Goal: Information Seeking & Learning: Learn about a topic

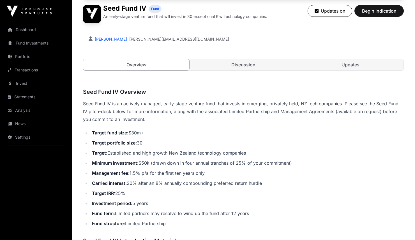
scroll to position [195, 0]
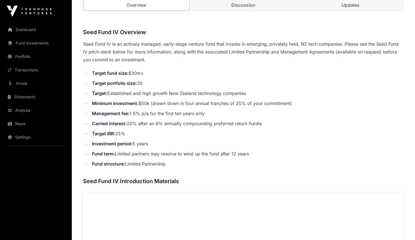
click at [117, 91] on li "Target: Established and high growth New Zealand technology companies" at bounding box center [247, 94] width 314 height 8
drag, startPoint x: 145, startPoint y: 81, endPoint x: 150, endPoint y: 82, distance: 5.1
click at [150, 82] on li "Target portfolio size: 30" at bounding box center [247, 83] width 314 height 8
click at [143, 83] on li "Target portfolio size: 30" at bounding box center [247, 83] width 314 height 8
drag, startPoint x: 111, startPoint y: 82, endPoint x: 166, endPoint y: 84, distance: 55.3
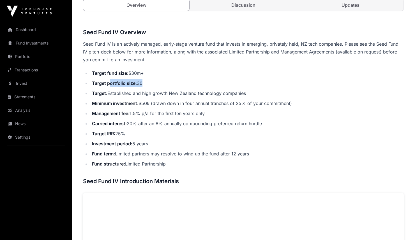
click at [166, 84] on li "Target portfolio size: 30" at bounding box center [247, 83] width 314 height 8
drag, startPoint x: 147, startPoint y: 84, endPoint x: 95, endPoint y: 83, distance: 52.5
click at [147, 85] on li "Target portfolio size: 30" at bounding box center [247, 83] width 314 height 8
drag, startPoint x: 95, startPoint y: 83, endPoint x: 156, endPoint y: 86, distance: 60.9
click at [156, 86] on li "Target portfolio size: 30" at bounding box center [247, 83] width 314 height 8
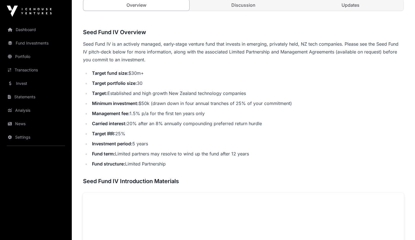
click at [155, 88] on ul "Target fund size: $30m+ Target portfolio size: 30 Target: Established and high …" at bounding box center [243, 118] width 321 height 99
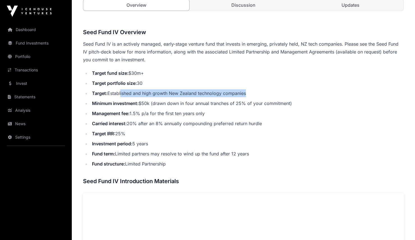
drag, startPoint x: 123, startPoint y: 95, endPoint x: 193, endPoint y: 97, distance: 69.3
click at [193, 97] on ul "Target fund size: $30m+ Target portfolio size: 30 Target: Established and high …" at bounding box center [243, 118] width 321 height 99
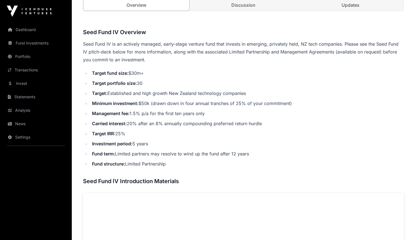
click at [185, 120] on li "Carried interest: 20% after an 8% annually compounding preferred return hurdle" at bounding box center [247, 124] width 314 height 8
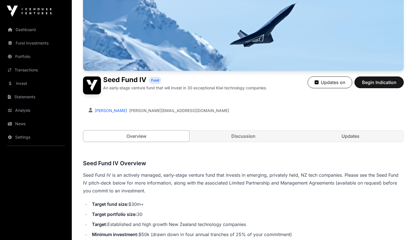
scroll to position [13, 0]
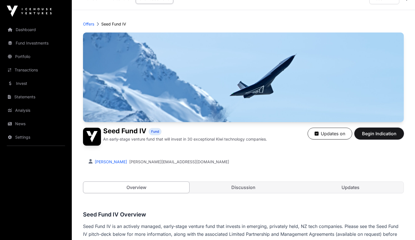
click at [376, 136] on span "Begin Indication" at bounding box center [379, 133] width 35 height 7
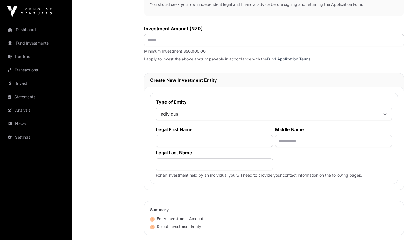
scroll to position [230, 0]
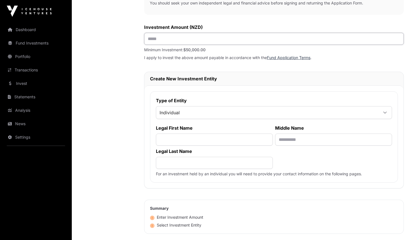
click at [234, 44] on input "text" at bounding box center [274, 39] width 260 height 12
drag, startPoint x: 156, startPoint y: 53, endPoint x: 204, endPoint y: 55, distance: 48.0
click at [204, 55] on div "Investment Application To get started with your investment application, we just…" at bounding box center [274, 56] width 260 height 478
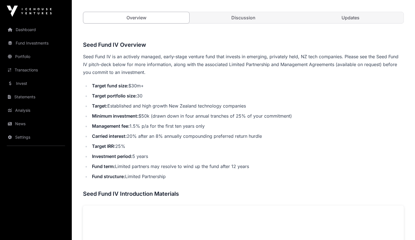
scroll to position [196, 0]
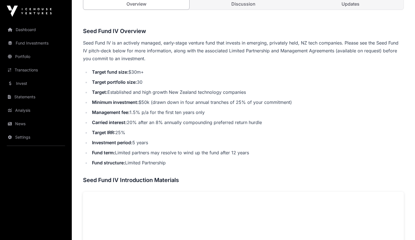
click at [200, 103] on li "Minimum investment: $50k (drawn down in four annual tranches of 25% of your com…" at bounding box center [247, 102] width 314 height 8
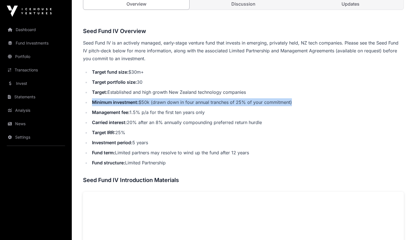
click at [200, 103] on li "Minimum investment: $50k (drawn down in four annual tranches of 25% of your com…" at bounding box center [247, 102] width 314 height 8
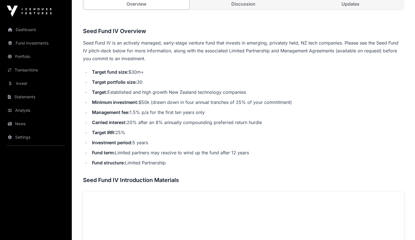
click at [248, 140] on li "Investment period: 5 years" at bounding box center [247, 143] width 314 height 8
click at [158, 110] on li "Management fee: 1.5% p/a for the first ten years only" at bounding box center [247, 113] width 314 height 8
click at [158, 109] on li "Management fee: 1.5% p/a for the first ten years only" at bounding box center [247, 113] width 314 height 8
click at [162, 113] on li "Management fee: 1.5% p/a for the first ten years only" at bounding box center [247, 113] width 314 height 8
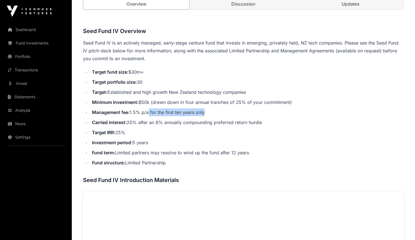
drag, startPoint x: 150, startPoint y: 113, endPoint x: 211, endPoint y: 112, distance: 60.9
click at [211, 112] on li "Management fee: 1.5% p/a for the first ten years only" at bounding box center [247, 113] width 314 height 8
click at [212, 113] on li "Management fee: 1.5% p/a for the first ten years only" at bounding box center [247, 113] width 314 height 8
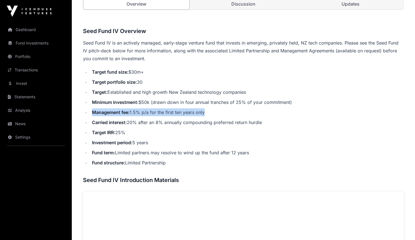
drag, startPoint x: 158, startPoint y: 114, endPoint x: 141, endPoint y: 112, distance: 17.2
click at [157, 114] on li "Management fee: 1.5% p/a for the first ten years only" at bounding box center [247, 113] width 314 height 8
drag, startPoint x: 154, startPoint y: 112, endPoint x: 185, endPoint y: 111, distance: 30.3
click at [185, 111] on li "Management fee: 1.5% p/a for the first ten years only" at bounding box center [247, 113] width 314 height 8
click at [195, 111] on li "Management fee: 1.5% p/a for the first ten years only" at bounding box center [247, 113] width 314 height 8
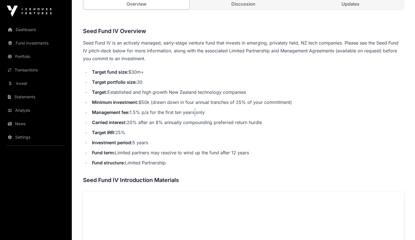
click at [195, 111] on li "Management fee: 1.5% p/a for the first ten years only" at bounding box center [247, 113] width 314 height 8
click at [119, 119] on li "Carried interest: 20% after an 8% annually compounding preferred return hurdle" at bounding box center [247, 123] width 314 height 8
drag, startPoint x: 95, startPoint y: 120, endPoint x: 172, endPoint y: 119, distance: 76.6
click at [172, 119] on li "Carried interest: 20% after an 8% annually compounding preferred return hurdle" at bounding box center [247, 123] width 314 height 8
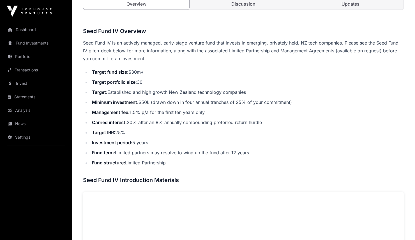
drag, startPoint x: 177, startPoint y: 119, endPoint x: 162, endPoint y: 122, distance: 15.2
click at [177, 120] on li "Carried interest: 20% after an 8% annually compounding preferred return hurdle" at bounding box center [247, 123] width 314 height 8
drag, startPoint x: 179, startPoint y: 124, endPoint x: 208, endPoint y: 121, distance: 29.3
click at [208, 121] on li "Carried interest: 20% after an 8% annually compounding preferred return hurdle" at bounding box center [247, 123] width 314 height 8
click at [212, 119] on li "Carried interest: 20% after an 8% annually compounding preferred return hurdle" at bounding box center [247, 123] width 314 height 8
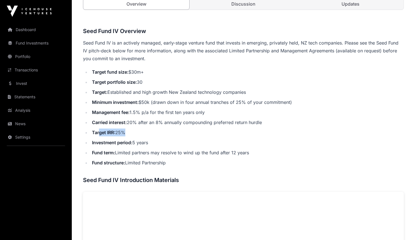
drag, startPoint x: 98, startPoint y: 134, endPoint x: 134, endPoint y: 134, distance: 35.6
click at [136, 132] on li "Target IRR: 25%" at bounding box center [247, 133] width 314 height 8
click at [125, 140] on strong "Investment period:" at bounding box center [112, 143] width 40 height 6
drag, startPoint x: 95, startPoint y: 142, endPoint x: 157, endPoint y: 143, distance: 62.0
click at [157, 143] on li "Investment period: 5 years" at bounding box center [247, 143] width 314 height 8
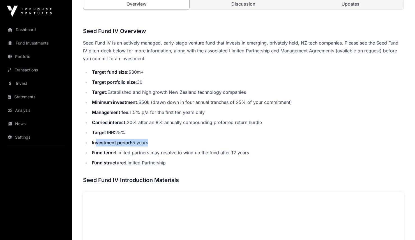
drag, startPoint x: 156, startPoint y: 145, endPoint x: 151, endPoint y: 146, distance: 4.9
click at [156, 145] on li "Investment period: 5 years" at bounding box center [247, 143] width 314 height 8
drag, startPoint x: 135, startPoint y: 143, endPoint x: 130, endPoint y: 149, distance: 7.2
click at [143, 143] on li "Investment period: 5 years" at bounding box center [247, 143] width 314 height 8
click at [130, 149] on ul "Target fund size: $30m+ Target portfolio size: 30 Target: Established and high …" at bounding box center [243, 117] width 321 height 99
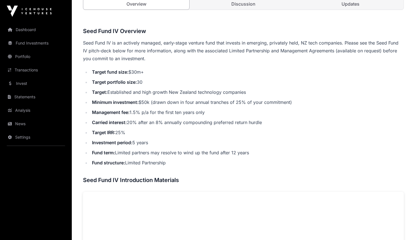
click at [153, 155] on li "Fund term: Limited partners may resolve to wind up the fund after 12 years" at bounding box center [247, 153] width 314 height 8
drag, startPoint x: 160, startPoint y: 154, endPoint x: 134, endPoint y: 155, distance: 26.7
click at [159, 155] on li "Fund term: Limited partners may resolve to wind up the fund after 12 years" at bounding box center [247, 153] width 314 height 8
drag, startPoint x: 139, startPoint y: 154, endPoint x: 240, endPoint y: 156, distance: 101.3
click at [240, 156] on li "Fund term: Limited partners may resolve to wind up the fund after 12 years" at bounding box center [247, 153] width 314 height 8
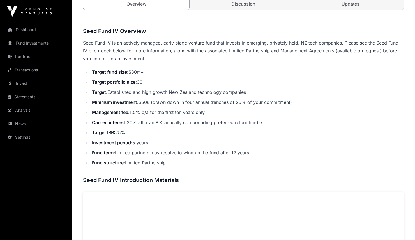
drag, startPoint x: 242, startPoint y: 156, endPoint x: 150, endPoint y: 162, distance: 92.3
click at [239, 156] on li "Fund term: Limited partners may resolve to wind up the fund after 12 years" at bounding box center [247, 153] width 314 height 8
drag, startPoint x: 157, startPoint y: 156, endPoint x: 240, endPoint y: 156, distance: 83.1
click at [240, 156] on li "Fund term: Limited partners may resolve to wind up the fund after 12 years" at bounding box center [247, 153] width 314 height 8
click at [242, 156] on li "Fund term: Limited partners may resolve to wind up the fund after 12 years" at bounding box center [247, 153] width 314 height 8
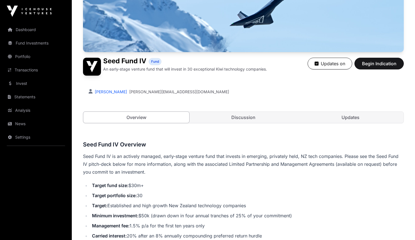
scroll to position [66, 0]
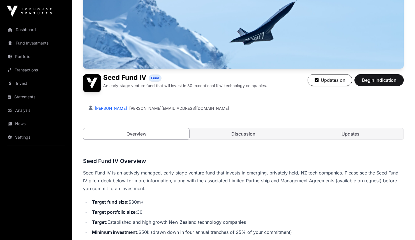
click at [245, 138] on link "Discussion" at bounding box center [244, 134] width 106 height 11
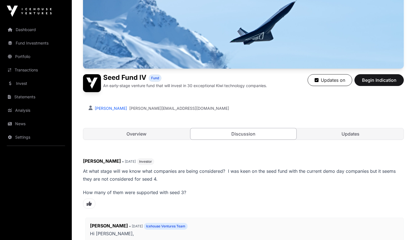
scroll to position [144, 0]
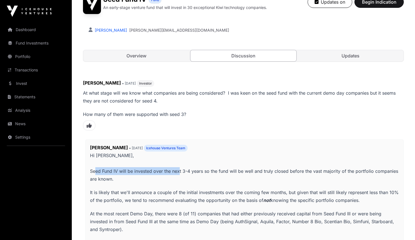
drag, startPoint x: 102, startPoint y: 173, endPoint x: 179, endPoint y: 174, distance: 77.2
click at [179, 174] on p "Hi [PERSON_NAME], Seed Fund IV will be invested over the next 3-4 years so the …" at bounding box center [244, 167] width 309 height 31
click at [181, 173] on p "Hi [PERSON_NAME], Seed Fund IV will be invested over the next 3-4 years so the …" at bounding box center [244, 167] width 309 height 31
drag, startPoint x: 192, startPoint y: 173, endPoint x: 241, endPoint y: 174, distance: 49.4
click at [241, 174] on p "Hi [PERSON_NAME], Seed Fund IV will be invested over the next 3-4 years so the …" at bounding box center [244, 167] width 309 height 31
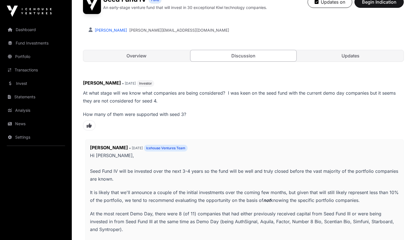
click at [248, 175] on p "Hi [PERSON_NAME], Seed Fund IV will be invested over the next 3-4 years so the …" at bounding box center [244, 167] width 309 height 31
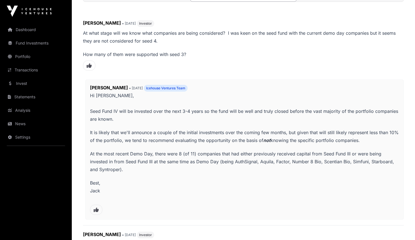
scroll to position [214, 0]
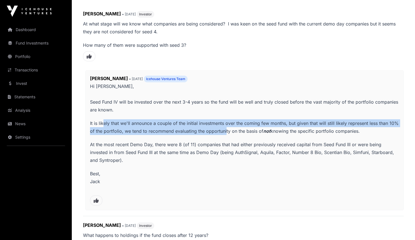
drag, startPoint x: 104, startPoint y: 125, endPoint x: 225, endPoint y: 129, distance: 120.7
click at [225, 129] on p "It is likely that we'll announce a couple of the initial investments over the c…" at bounding box center [244, 128] width 309 height 16
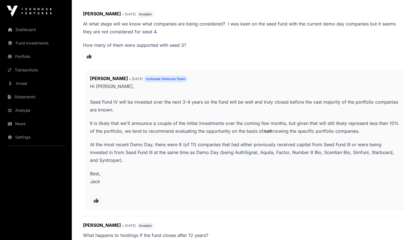
drag, startPoint x: 212, startPoint y: 143, endPoint x: 189, endPoint y: 147, distance: 22.9
click at [208, 144] on p "At the most recent Demo Day, there were 8 (of 11) companies that had either pre…" at bounding box center [244, 153] width 309 height 24
drag, startPoint x: 157, startPoint y: 150, endPoint x: 178, endPoint y: 151, distance: 20.8
click at [178, 151] on p "At the most recent Demo Day, there were 8 (of 11) companies that had either pre…" at bounding box center [244, 153] width 309 height 24
drag, startPoint x: 182, startPoint y: 151, endPoint x: 159, endPoint y: 150, distance: 23.1
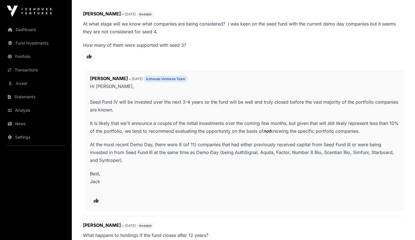
click at [180, 151] on p "At the most recent Demo Day, there were 8 (of 11) companies that had either pre…" at bounding box center [244, 153] width 309 height 24
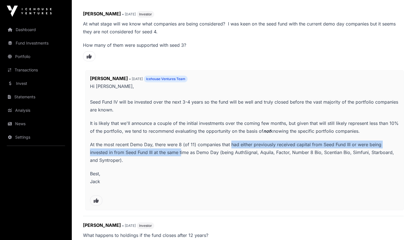
drag, startPoint x: 217, startPoint y: 147, endPoint x: 231, endPoint y: 148, distance: 14.0
click at [231, 148] on p "At the most recent Demo Day, there were 8 (of 11) companies that had either pre…" at bounding box center [244, 153] width 309 height 24
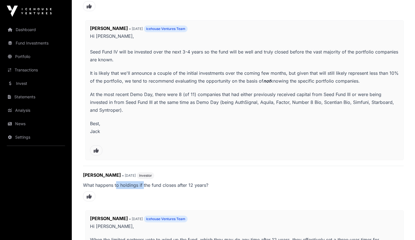
click at [144, 187] on p "What happens to holdings if the fund closes after 12 years?" at bounding box center [243, 186] width 321 height 8
click at [152, 187] on p "What happens to holdings if the fund closes after 12 years?" at bounding box center [243, 186] width 321 height 8
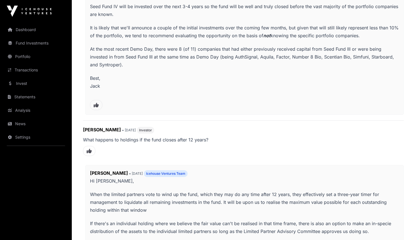
scroll to position [361, 0]
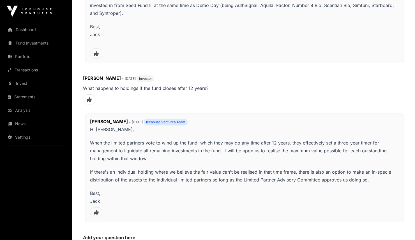
click at [134, 158] on p "When the limited partners vote to wind up the fund, which they may do any time …" at bounding box center [244, 151] width 309 height 24
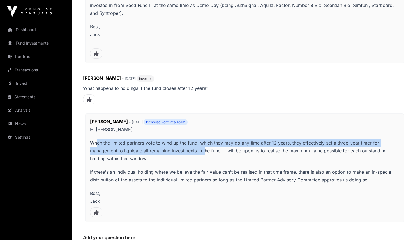
drag, startPoint x: 149, startPoint y: 146, endPoint x: 206, endPoint y: 149, distance: 56.5
click at [206, 149] on p "When the limited partners vote to wind up the fund, which they may do any time …" at bounding box center [244, 151] width 309 height 24
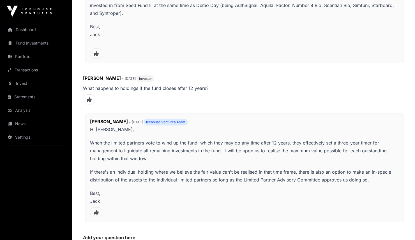
drag, startPoint x: 199, startPoint y: 150, endPoint x: 153, endPoint y: 146, distance: 45.9
click at [198, 150] on p "When the limited partners vote to wind up the fund, which they may do any time …" at bounding box center [244, 151] width 309 height 24
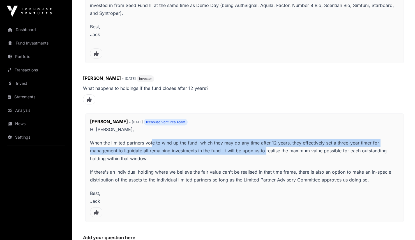
drag, startPoint x: 155, startPoint y: 145, endPoint x: 275, endPoint y: 149, distance: 119.9
click at [267, 148] on p "When the limited partners vote to wind up the fund, which they may do any time …" at bounding box center [244, 151] width 309 height 24
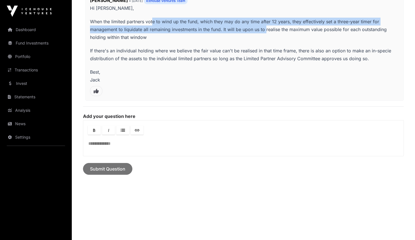
scroll to position [486, 0]
